Goal: Browse casually: Explore the website without a specific task or goal

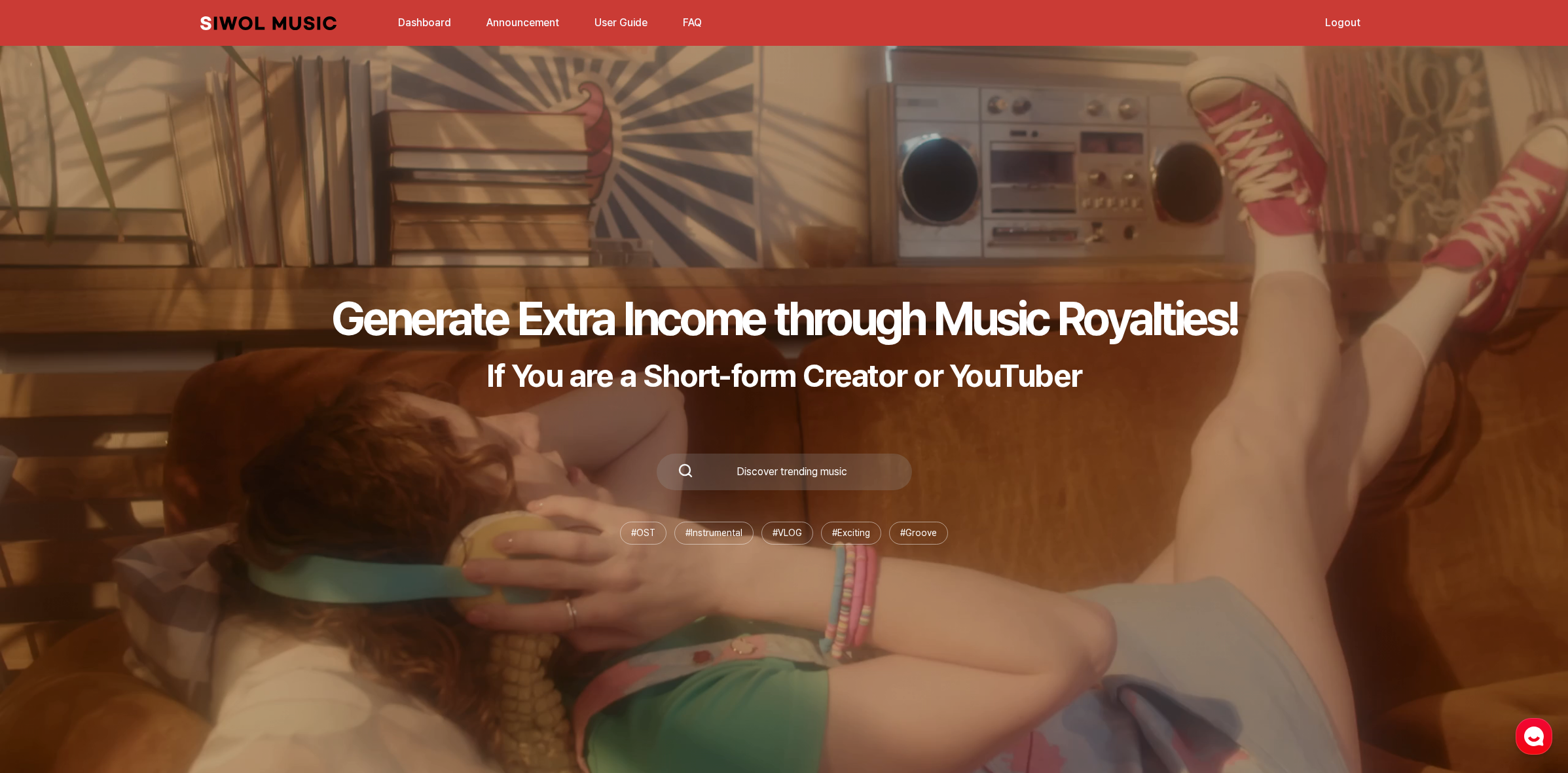
click at [393, 15] on link "Dashboard" at bounding box center [424, 22] width 69 height 28
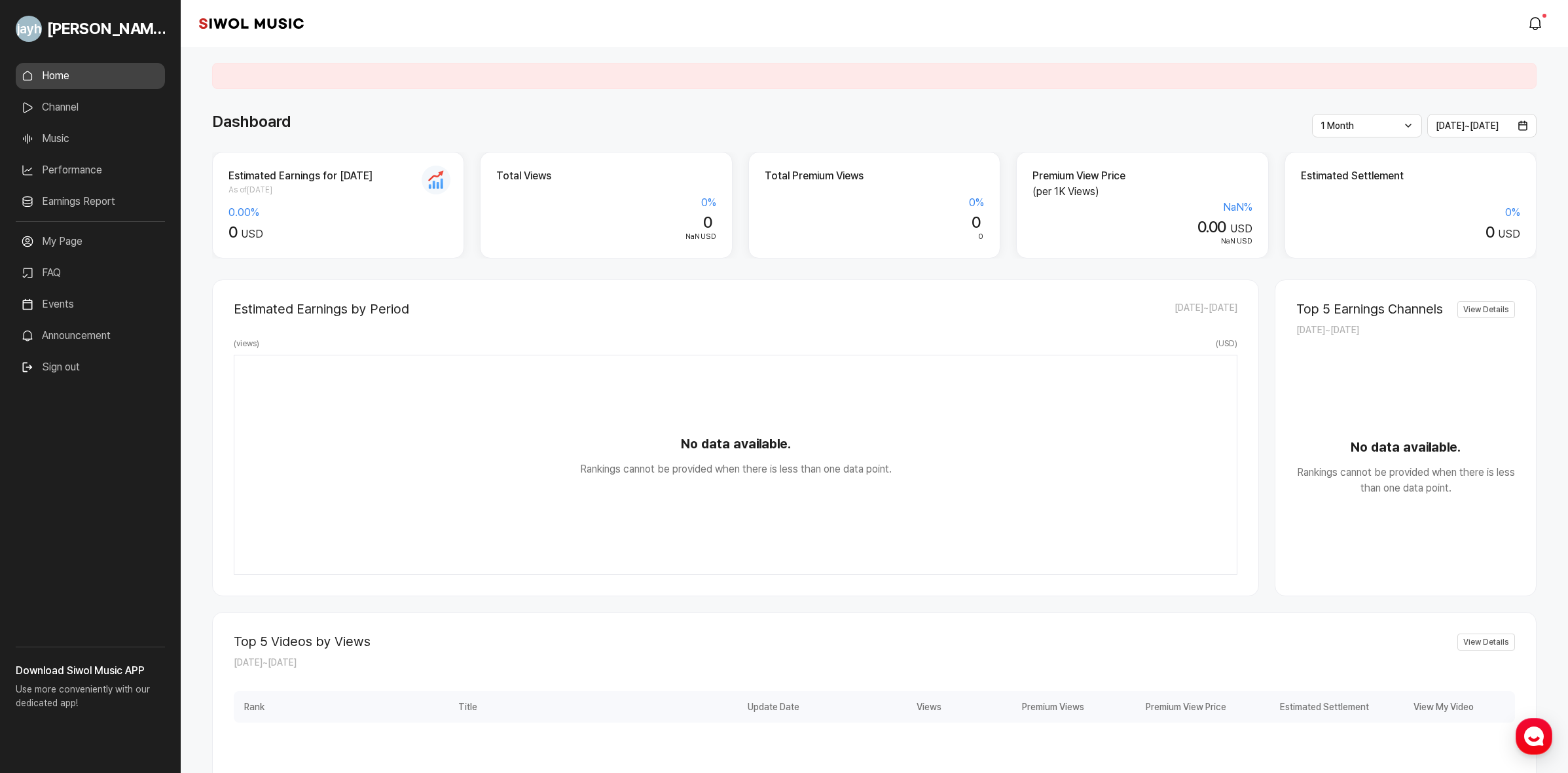
click at [69, 148] on link "Music" at bounding box center [91, 138] width 149 height 26
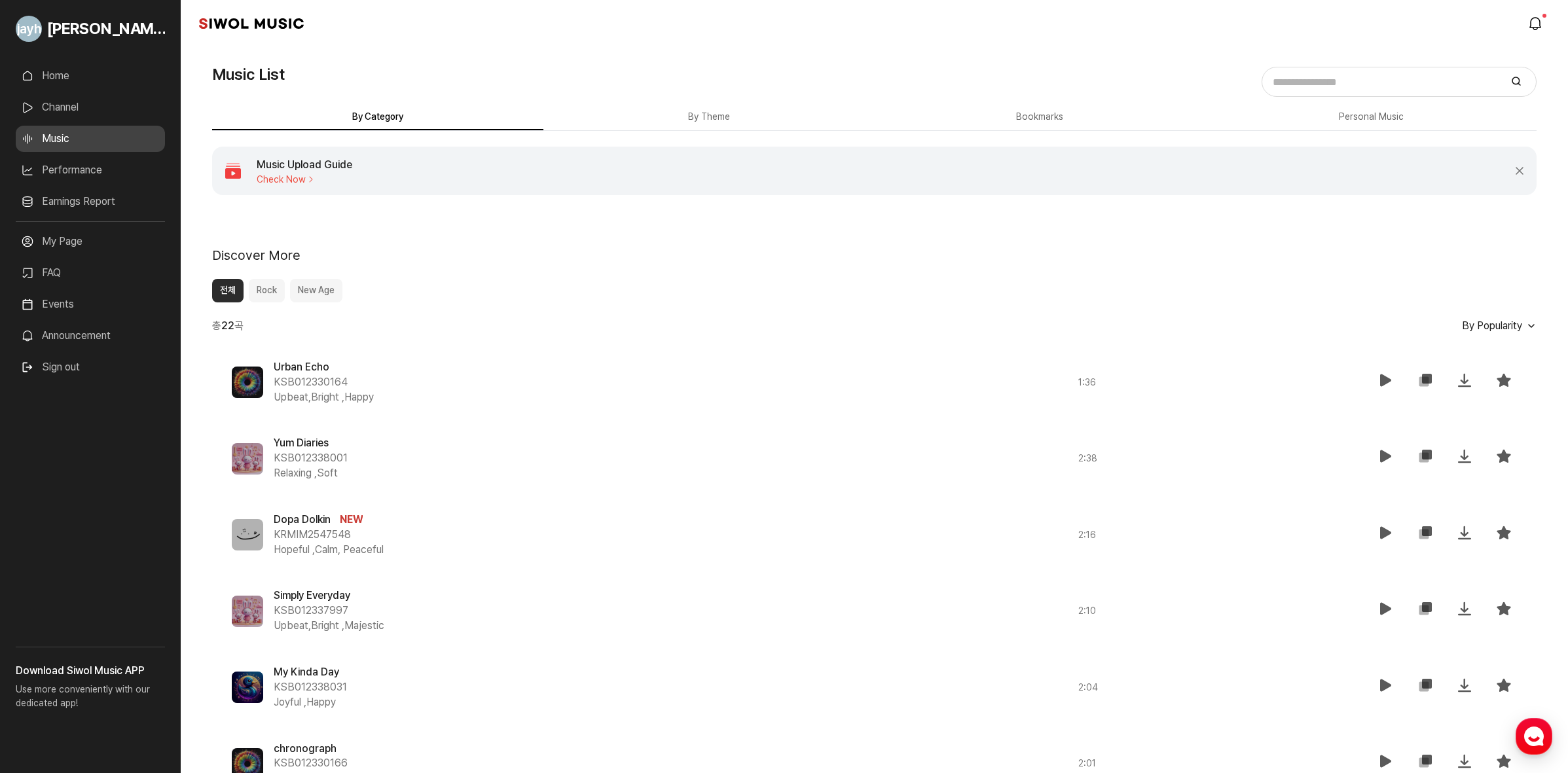
click at [70, 142] on link "Music" at bounding box center [91, 138] width 149 height 26
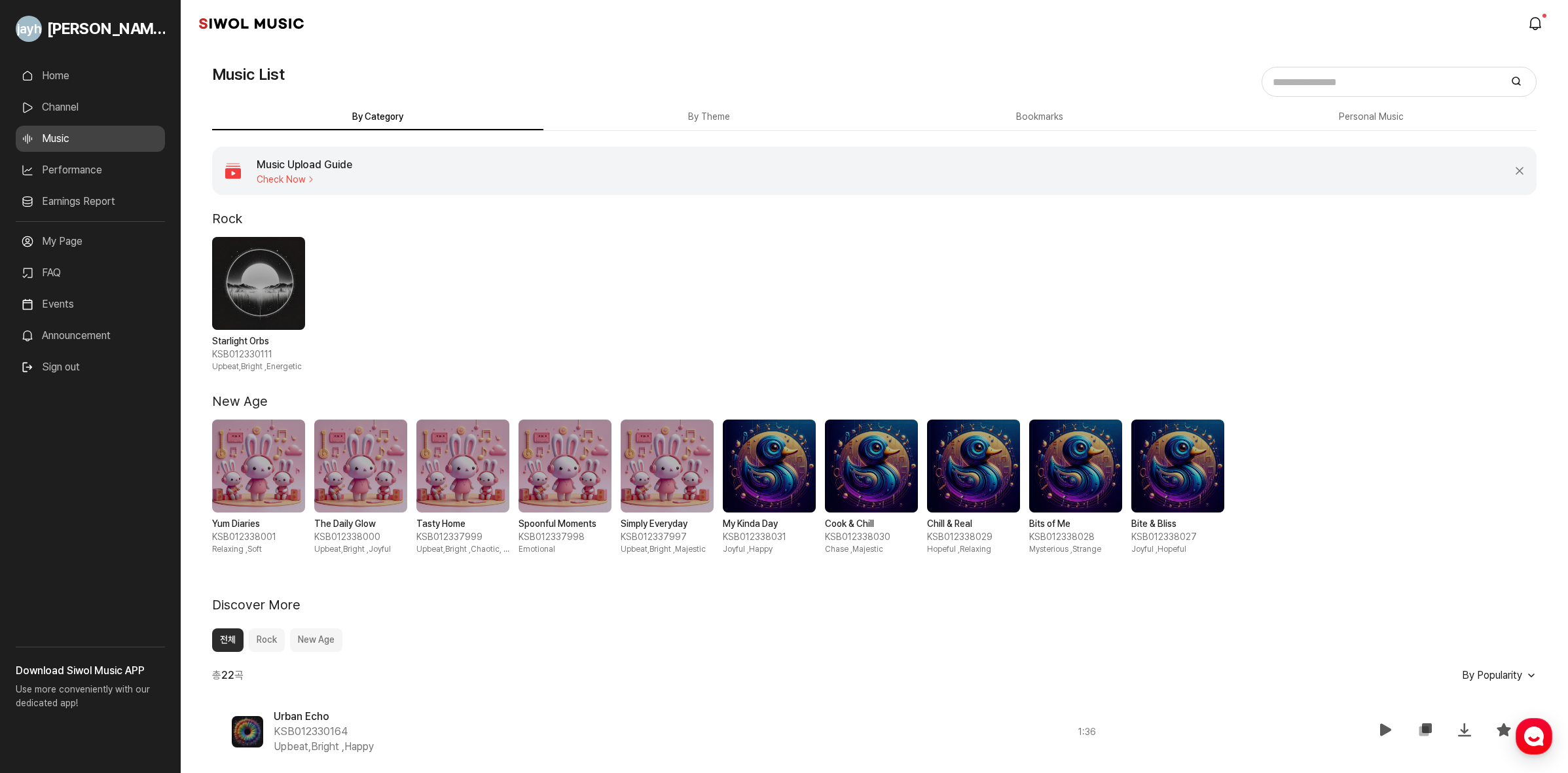
click at [1503, 672] on span "By Popularity" at bounding box center [1491, 675] width 60 height 13
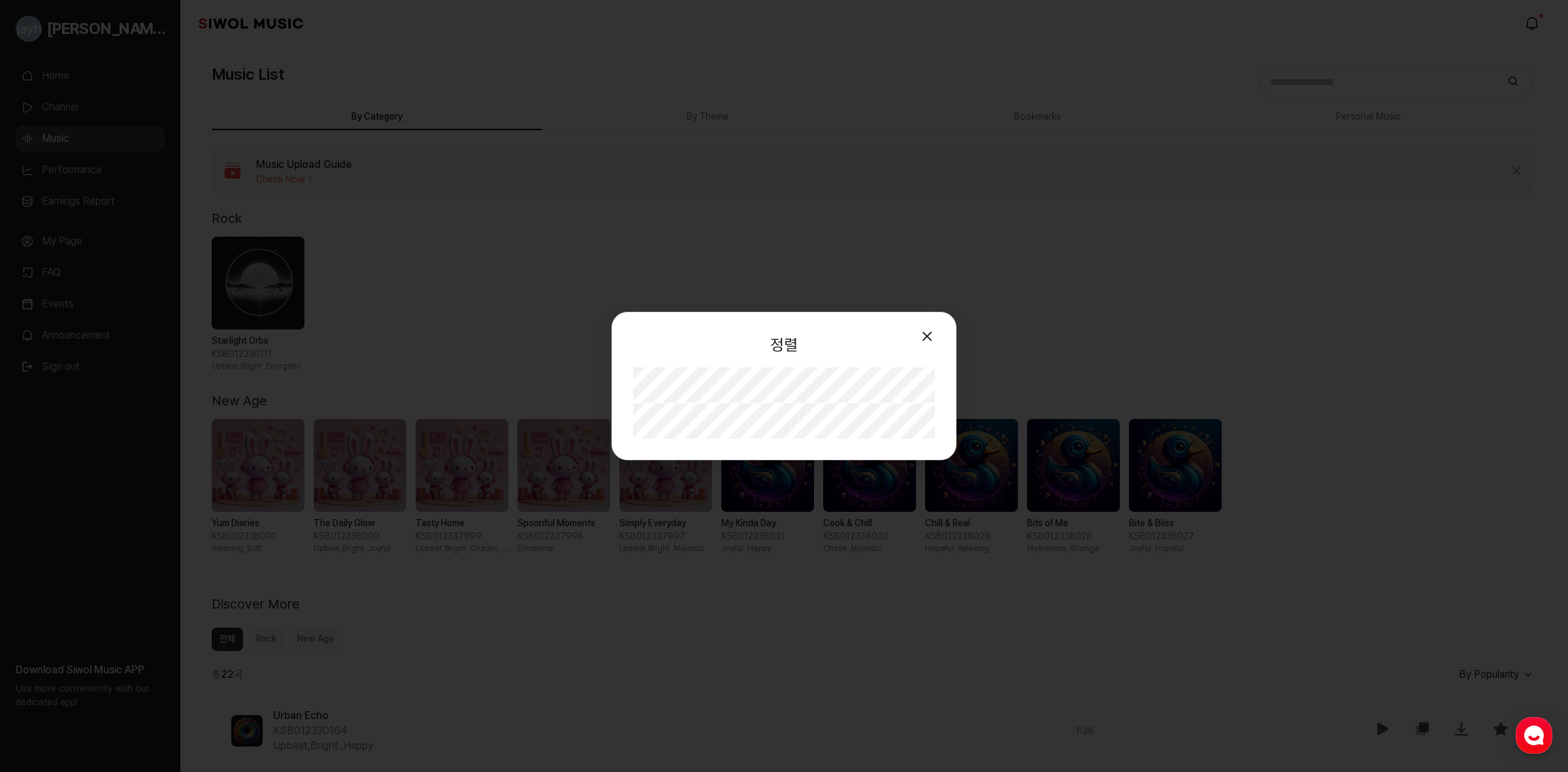
click at [1195, 245] on div "정렬 모달 닫기 인기순 최신순" at bounding box center [784, 386] width 1568 height 772
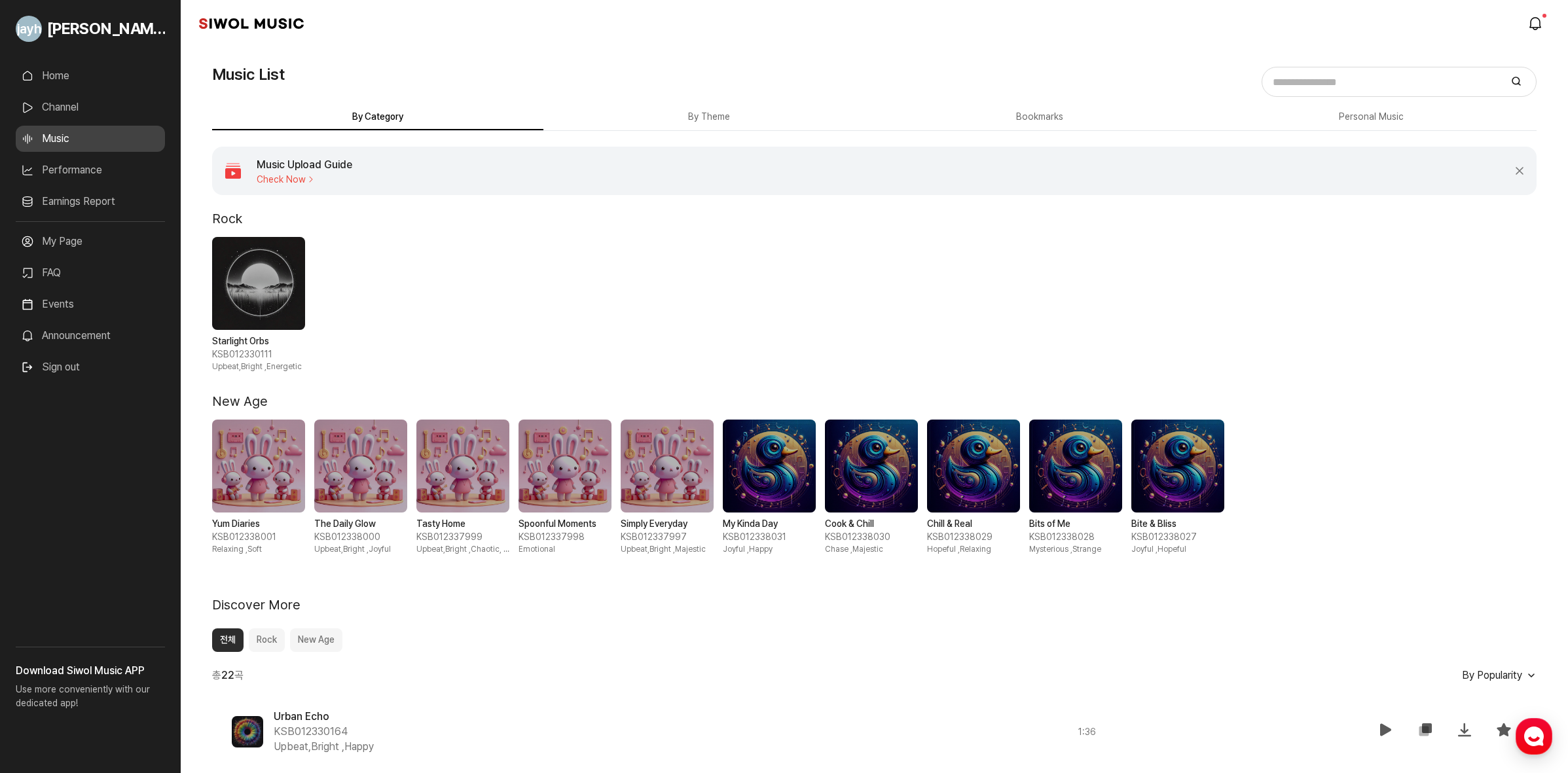
click at [1485, 682] on div "총 22 곡 By Popularity" at bounding box center [874, 675] width 1324 height 16
click at [1486, 678] on span "By Popularity" at bounding box center [1491, 675] width 60 height 13
